Goal: Task Accomplishment & Management: Manage account settings

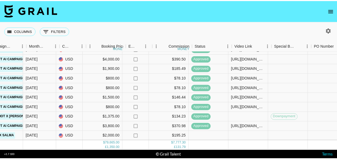
scroll to position [460, 277]
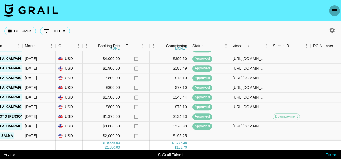
click at [336, 10] on icon "open drawer" at bounding box center [335, 11] width 6 height 6
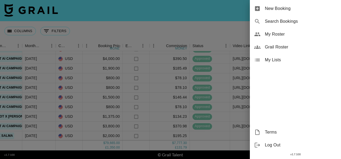
click at [271, 36] on span "My Roster" at bounding box center [301, 34] width 72 height 6
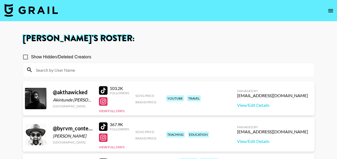
click at [177, 70] on input at bounding box center [172, 70] width 278 height 9
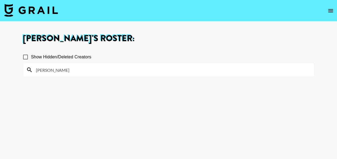
click at [330, 10] on icon "open drawer" at bounding box center [331, 11] width 6 height 6
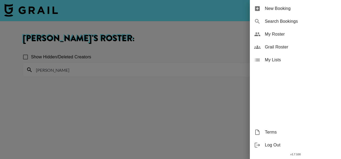
click at [200, 44] on div at bounding box center [170, 79] width 341 height 159
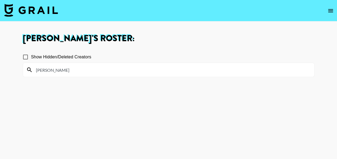
click at [49, 72] on input "[PERSON_NAME]" at bounding box center [172, 70] width 278 height 9
type input "s"
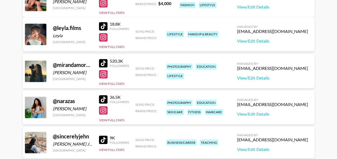
scroll to position [389, 0]
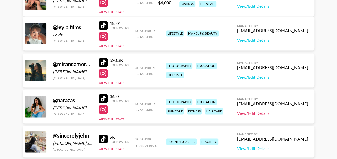
click at [272, 111] on link "View/Edit Details" at bounding box center [272, 113] width 71 height 5
click at [69, 100] on div "@ narazas" at bounding box center [73, 100] width 40 height 7
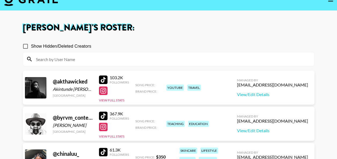
scroll to position [0, 0]
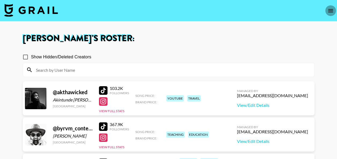
click at [330, 9] on icon "open drawer" at bounding box center [330, 10] width 5 height 3
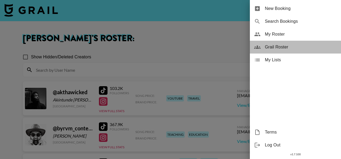
click at [278, 45] on span "Grail Roster" at bounding box center [301, 47] width 72 height 6
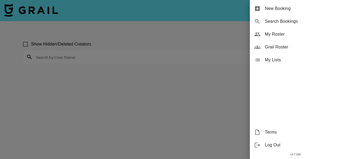
click at [153, 63] on div at bounding box center [170, 79] width 341 height 159
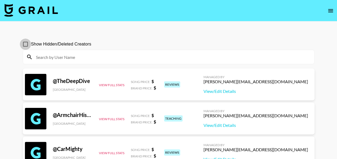
click at [26, 46] on input "Show Hidden/Deleted Creators" at bounding box center [25, 44] width 11 height 11
checkbox input "true"
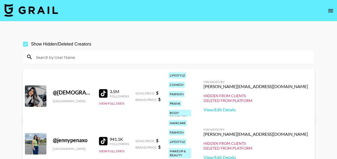
click at [55, 57] on input at bounding box center [172, 57] width 278 height 9
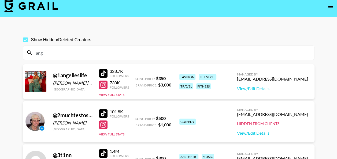
scroll to position [8, 0]
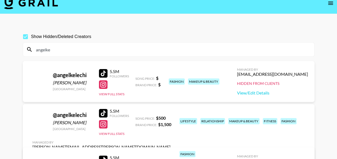
type input "angelkel"
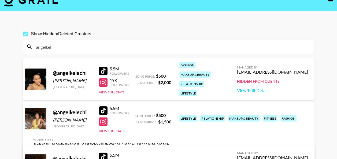
scroll to position [0, 0]
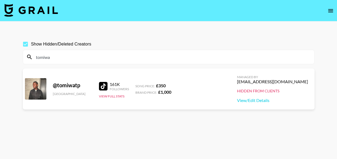
click at [47, 58] on input "tomiwa" at bounding box center [172, 57] width 278 height 9
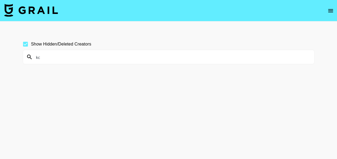
type input "k"
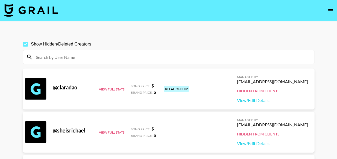
click at [328, 12] on icon "open drawer" at bounding box center [330, 10] width 5 height 3
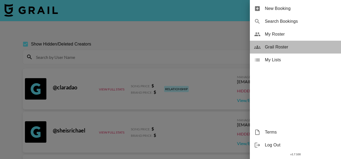
click at [280, 45] on span "Grail Roster" at bounding box center [301, 47] width 72 height 6
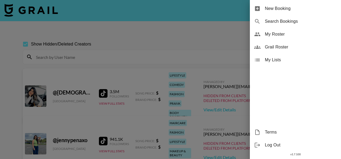
click at [162, 29] on div at bounding box center [170, 79] width 341 height 159
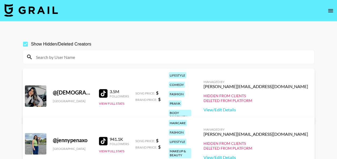
click at [149, 61] on input at bounding box center [172, 57] width 278 height 9
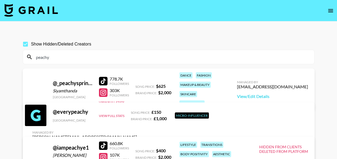
type input "peachys"
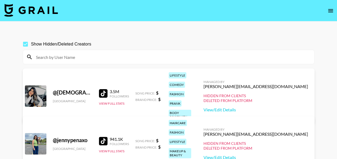
click at [329, 10] on icon "open drawer" at bounding box center [331, 11] width 6 height 6
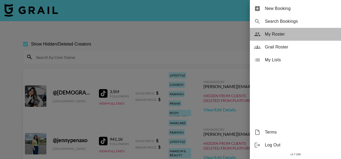
click at [262, 32] on div "My Roster" at bounding box center [295, 34] width 91 height 13
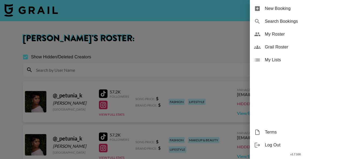
click at [200, 25] on div at bounding box center [170, 79] width 341 height 159
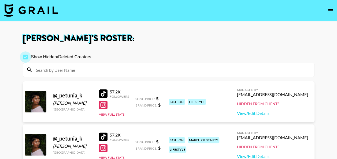
click at [25, 56] on input "Show Hidden/Deleted Creators" at bounding box center [25, 57] width 11 height 11
checkbox input "false"
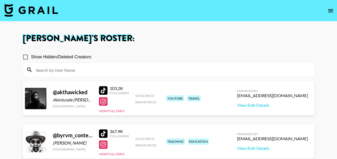
click at [20, 12] on img at bounding box center [31, 10] width 54 height 13
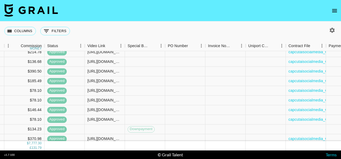
scroll to position [460, 422]
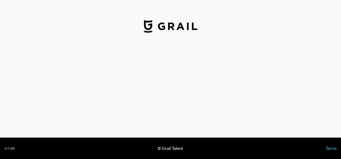
select select "USD"
